Goal: Transaction & Acquisition: Purchase product/service

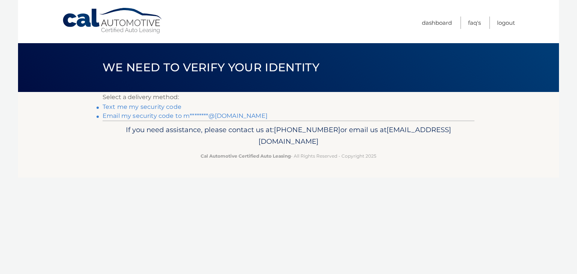
click at [119, 114] on link "Email my security code to m********@gmail.com" at bounding box center [185, 115] width 165 height 7
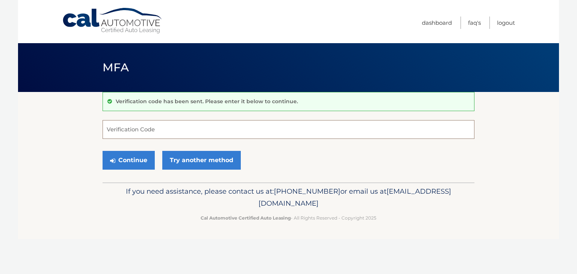
click at [122, 130] on input "Verification Code" at bounding box center [289, 129] width 372 height 19
type input "782496"
click at [126, 161] on button "Continue" at bounding box center [129, 160] width 52 height 19
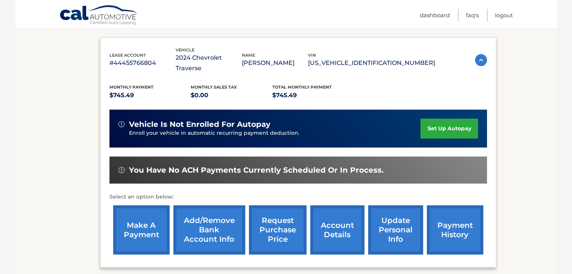
scroll to position [150, 0]
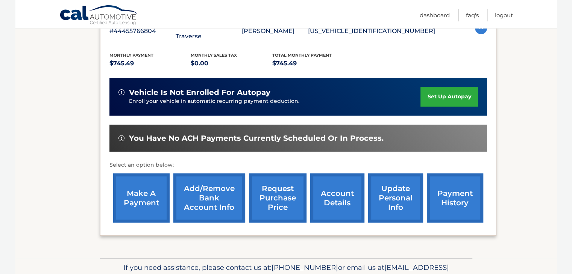
click at [134, 186] on link "make a payment" at bounding box center [141, 198] width 56 height 49
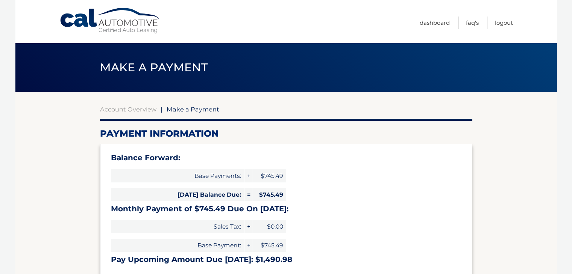
select select "MDAwNDQ3YTQtYWQ4Mi00NWRhLThmMDItNjhmNGZkMDYwNzcw"
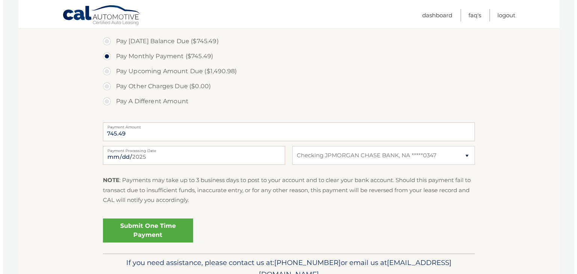
scroll to position [263, 0]
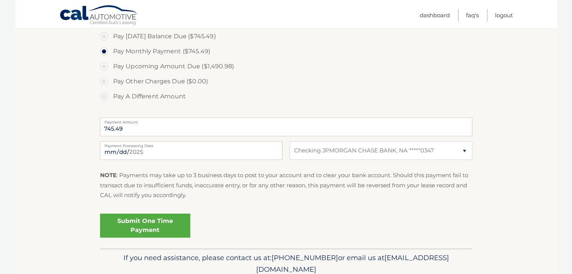
click at [144, 225] on link "Submit One Time Payment" at bounding box center [145, 226] width 90 height 24
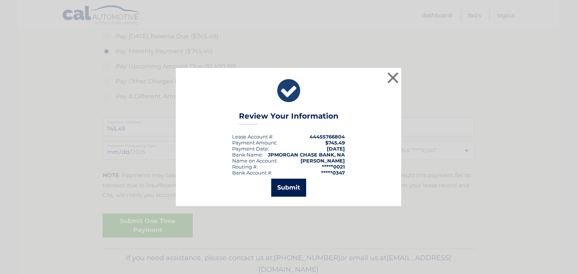
click at [288, 187] on button "Submit" at bounding box center [288, 188] width 35 height 18
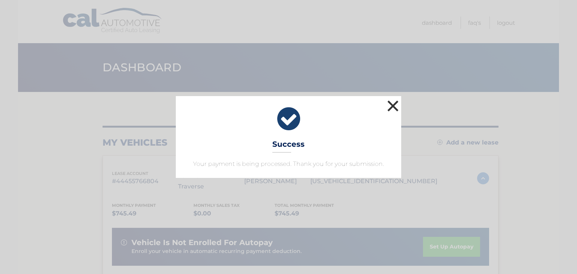
click at [390, 106] on button "×" at bounding box center [393, 105] width 15 height 15
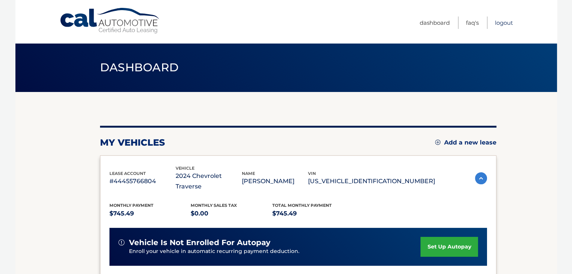
click at [502, 23] on link "Logout" at bounding box center [503, 23] width 18 height 12
